Goal: Navigation & Orientation: Find specific page/section

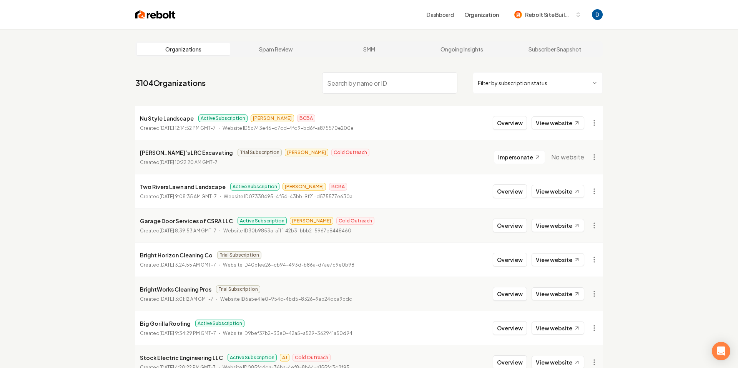
paste input "Mn Christmas Lights"
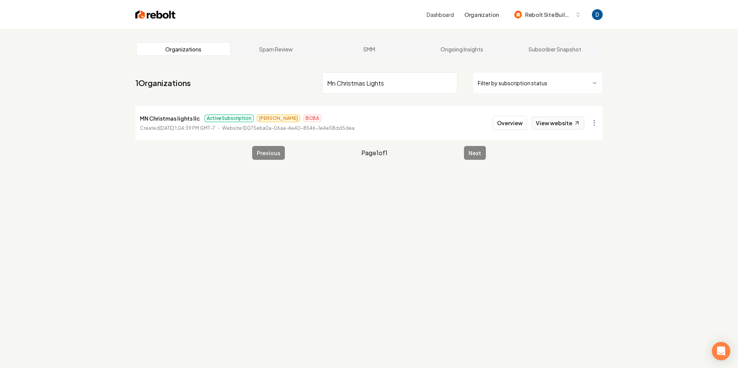
type input "Mn Christmas Lights"
click at [562, 124] on link "View website" at bounding box center [558, 122] width 53 height 13
click at [522, 128] on button "Overview" at bounding box center [510, 123] width 34 height 14
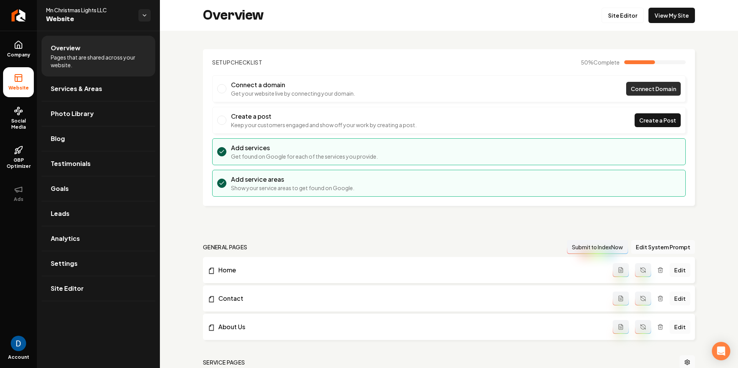
click at [658, 84] on link "Connect Domain" at bounding box center [653, 89] width 55 height 14
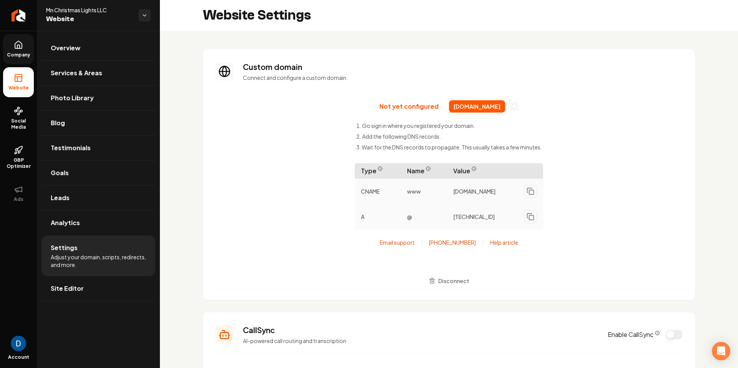
click at [9, 45] on link "Company" at bounding box center [18, 49] width 31 height 30
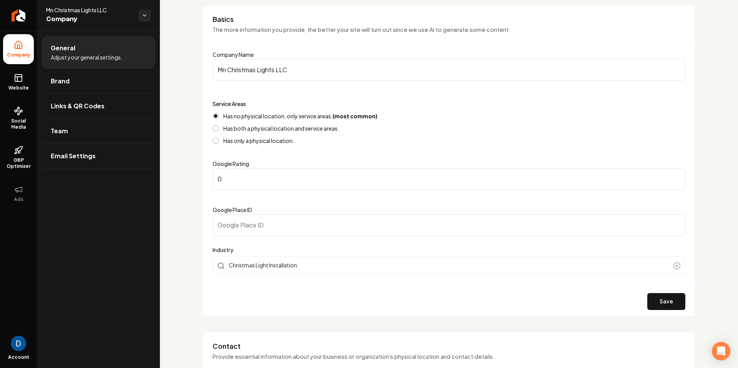
scroll to position [109, 0]
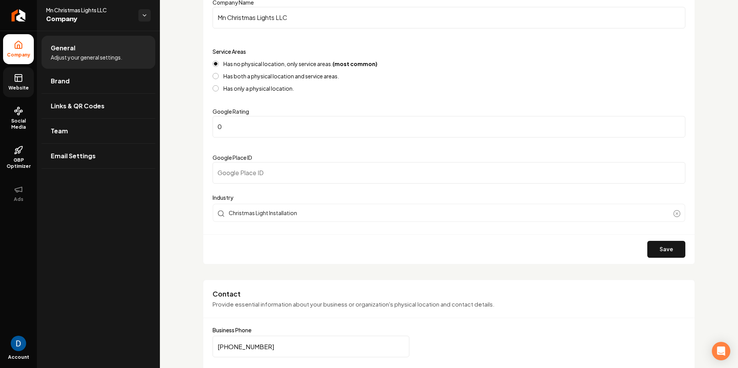
click at [31, 84] on link "Website" at bounding box center [18, 82] width 31 height 30
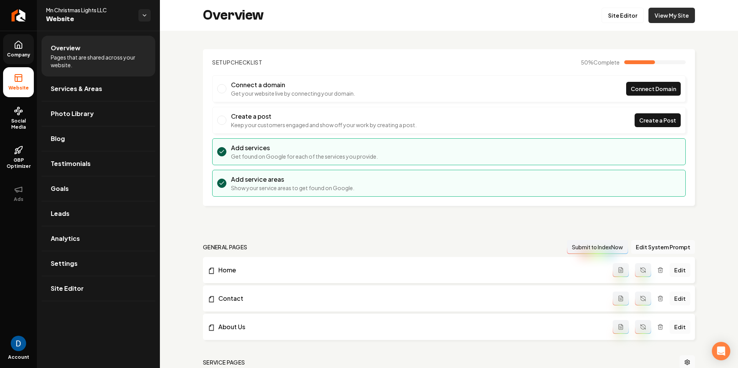
click at [673, 15] on link "View My Site" at bounding box center [672, 15] width 47 height 15
click at [630, 18] on link "Site Editor" at bounding box center [623, 15] width 42 height 15
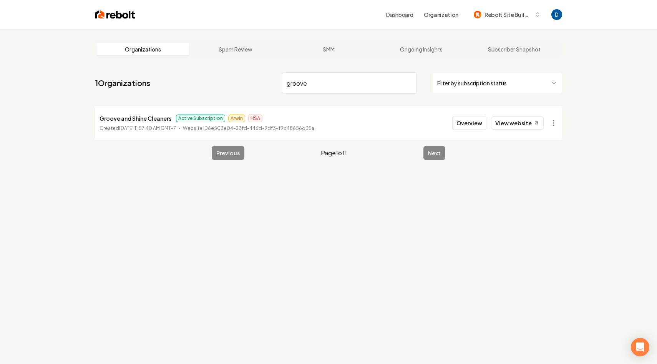
type input "groove"
click at [162, 120] on p "Groove and Shine Cleaners" at bounding box center [136, 118] width 72 height 9
click at [161, 120] on p "Groove and Shine Cleaners" at bounding box center [136, 118] width 72 height 9
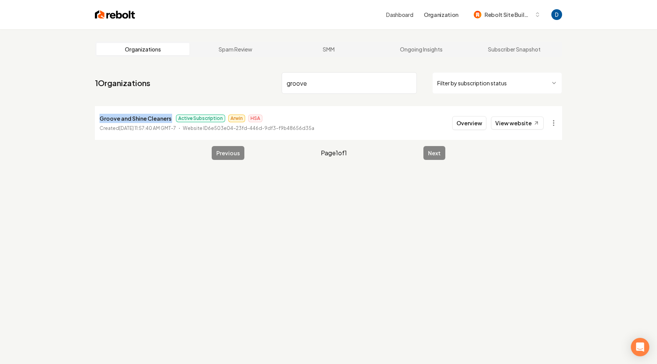
copy p "Groove and Shine Cleaners"
click at [512, 122] on link "View website" at bounding box center [517, 122] width 53 height 13
click at [161, 115] on p "Groove and Shine Cleaners" at bounding box center [136, 118] width 72 height 9
drag, startPoint x: 161, startPoint y: 115, endPoint x: 165, endPoint y: 114, distance: 4.4
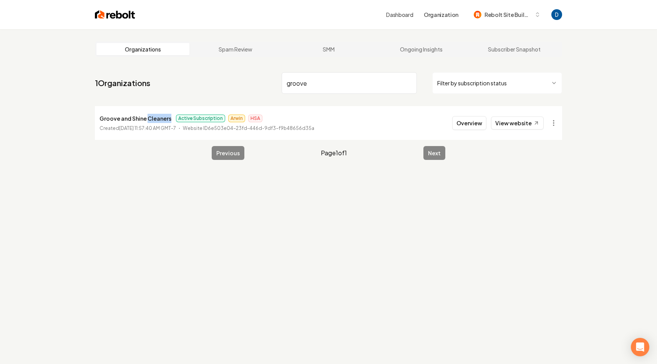
click at [161, 115] on p "Groove and Shine Cleaners" at bounding box center [136, 118] width 72 height 9
click at [166, 113] on li "Groove and Shine Cleaners Active Subscription Arwin HSA Created [DATE] 11:57:40…" at bounding box center [329, 123] width 468 height 34
click at [165, 117] on p "Groove and Shine Cleaners" at bounding box center [136, 118] width 72 height 9
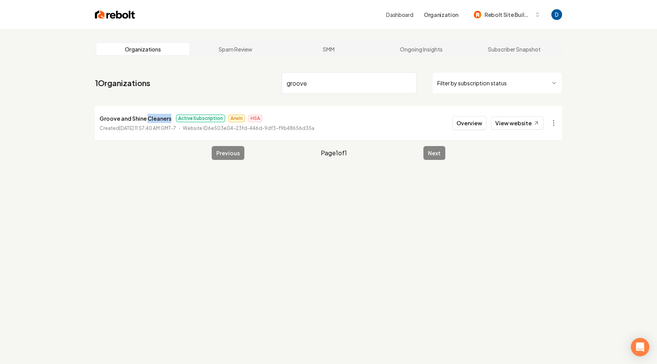
click at [165, 118] on p "Groove and Shine Cleaners" at bounding box center [136, 118] width 72 height 9
click at [165, 117] on p "Groove and Shine Cleaners" at bounding box center [136, 118] width 72 height 9
click at [165, 118] on p "Groove and Shine Cleaners" at bounding box center [136, 118] width 72 height 9
click at [468, 121] on button "Overview" at bounding box center [470, 123] width 34 height 14
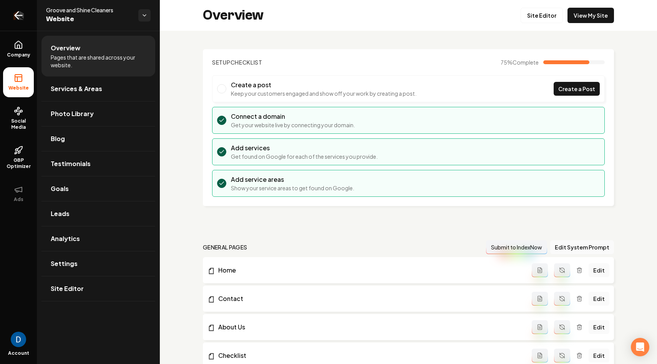
click at [13, 16] on icon "Return to dashboard" at bounding box center [18, 15] width 12 height 12
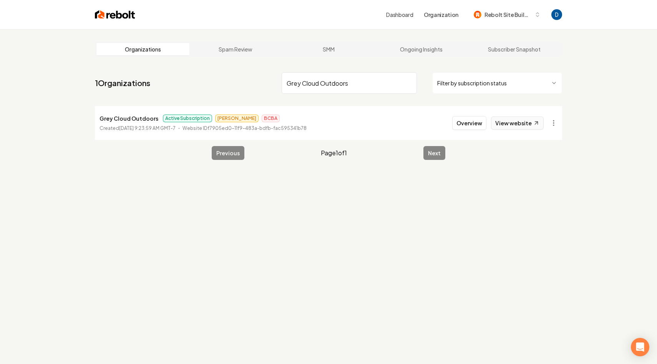
click at [529, 124] on link "View website" at bounding box center [517, 122] width 53 height 13
click at [310, 80] on input "Grey Cloud Outdoors" at bounding box center [349, 83] width 135 height 22
type input "Groove and shine"
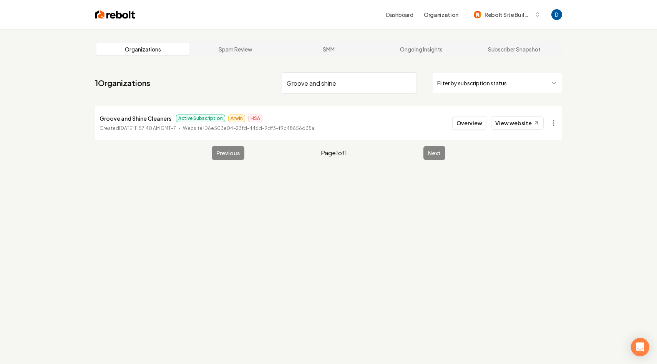
click at [117, 120] on p "Groove and Shine Cleaners" at bounding box center [136, 118] width 72 height 9
copy p "Groove and Shine Cleaners"
click at [543, 126] on link "View website" at bounding box center [517, 122] width 53 height 13
